Goal: Check status: Check status

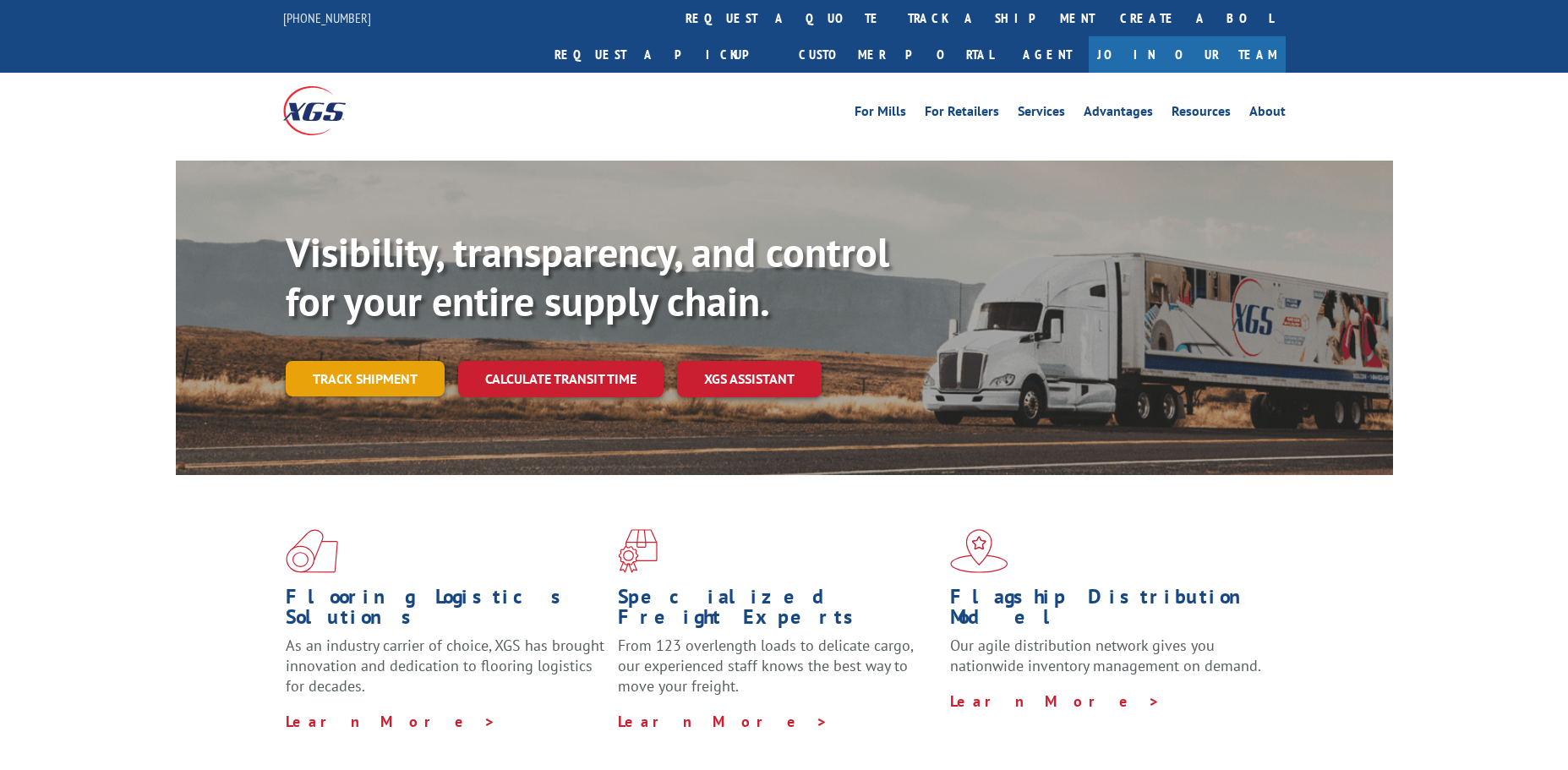
click at [362, 361] on link "Track shipment" at bounding box center [365, 378] width 159 height 35
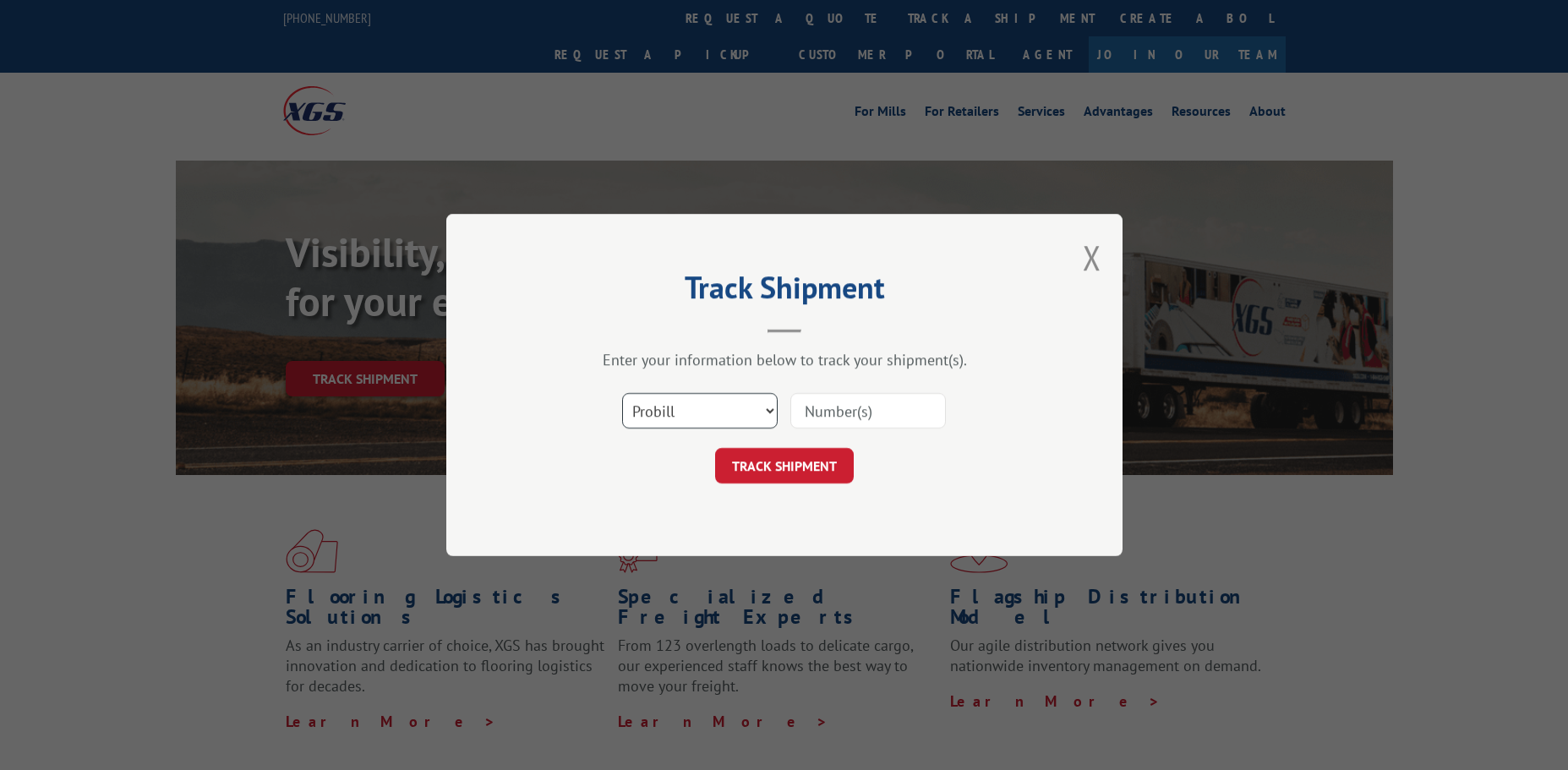
click at [772, 408] on select "Select category... Probill BOL PO" at bounding box center [700, 410] width 156 height 35
select select "bol"
click at [622, 393] on select "Select category... Probill BOL PO" at bounding box center [700, 410] width 156 height 35
click at [890, 406] on input at bounding box center [868, 410] width 156 height 35
paste input "2554291"
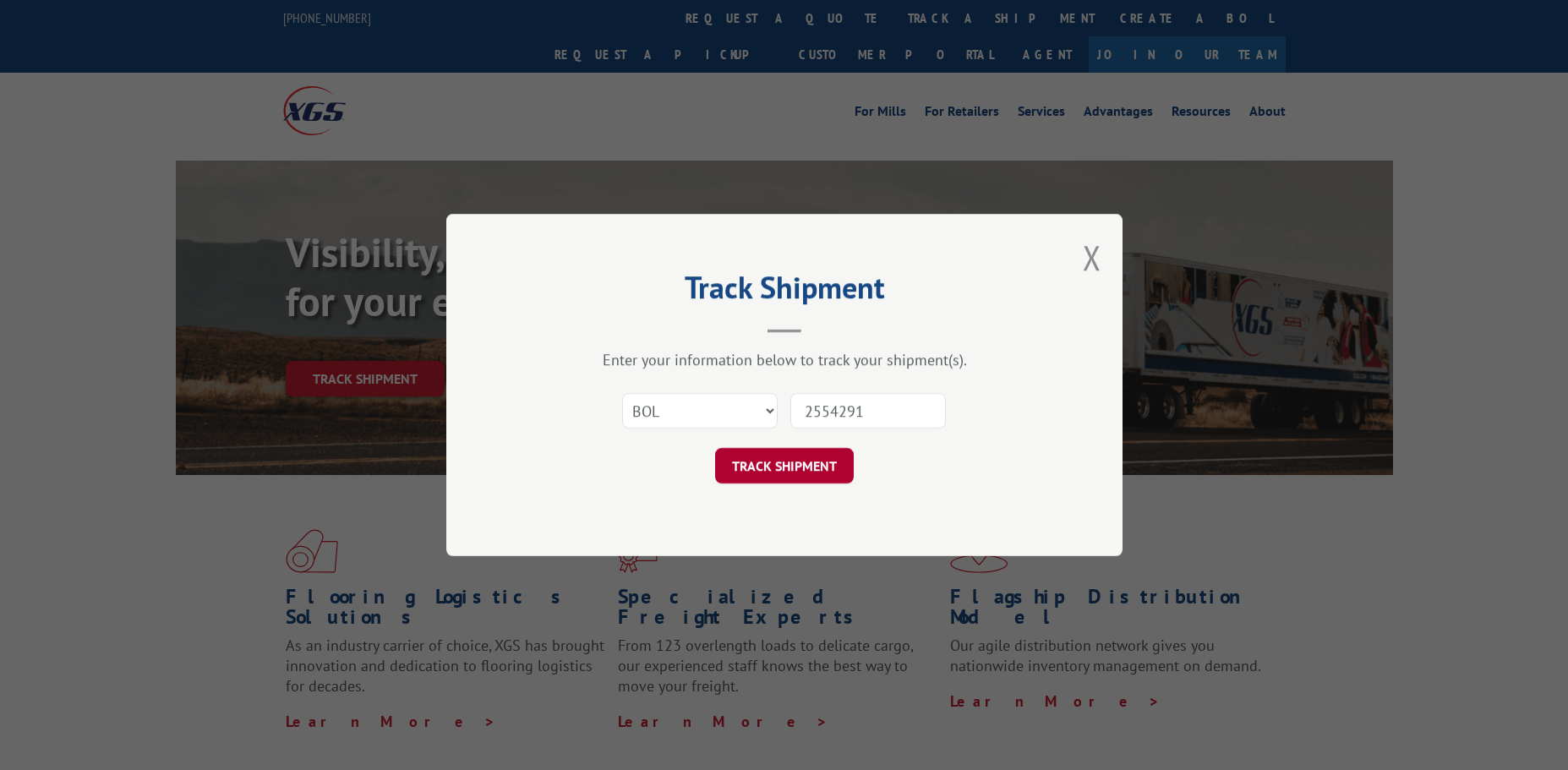
type input "2554291"
click at [784, 467] on button "TRACK SHIPMENT" at bounding box center [784, 465] width 139 height 35
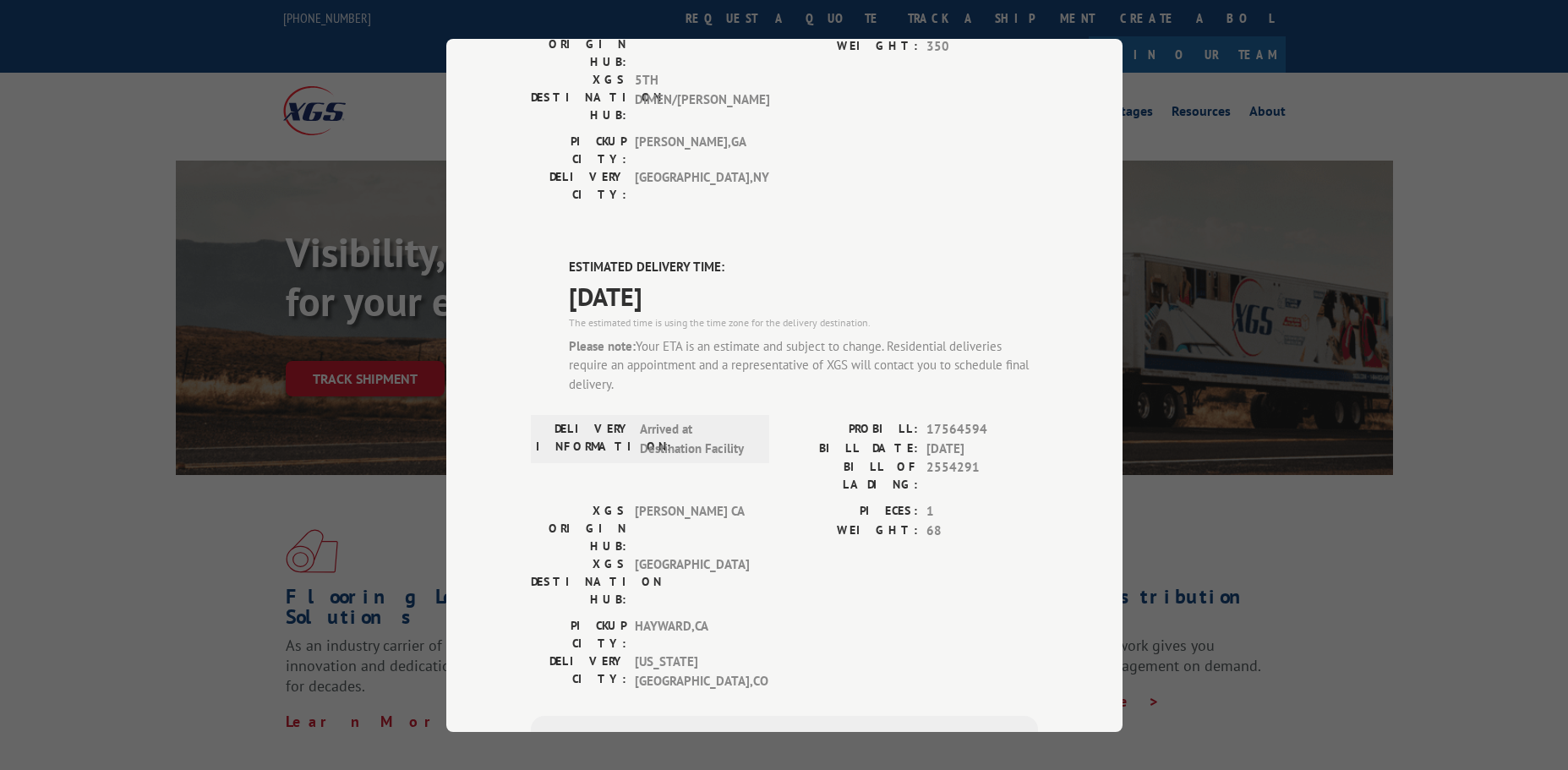
scroll to position [635, 0]
